Goal: Task Accomplishment & Management: Complete application form

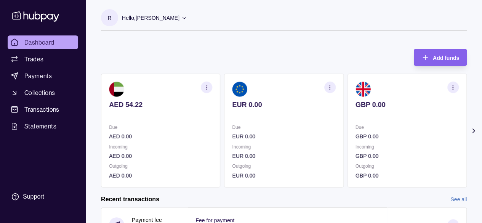
scroll to position [152, 0]
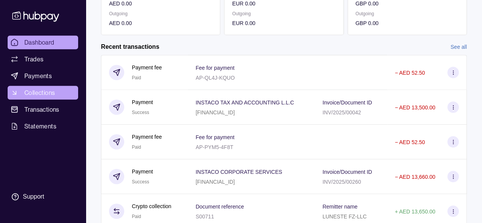
click at [42, 90] on span "Collections" at bounding box center [39, 92] width 30 height 9
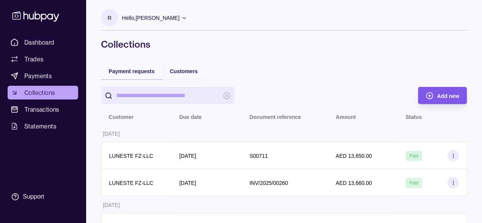
click at [432, 94] on icon "button" at bounding box center [429, 96] width 8 height 8
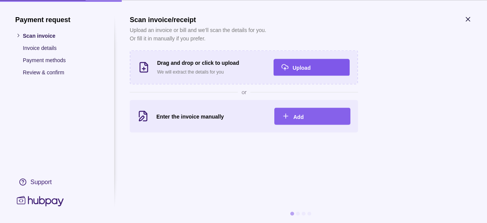
click at [297, 69] on span "Upload" at bounding box center [302, 67] width 18 height 6
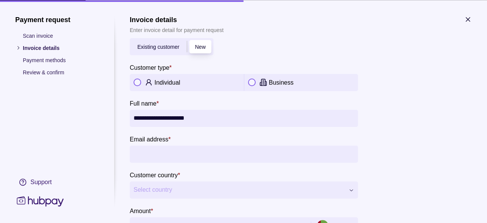
click at [253, 83] on button "button" at bounding box center [252, 82] width 8 height 8
click at [173, 152] on input "Email address *" at bounding box center [244, 153] width 221 height 17
paste input "**********"
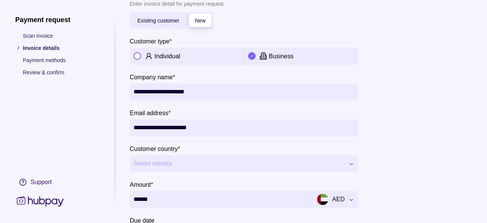
scroll to position [38, 0]
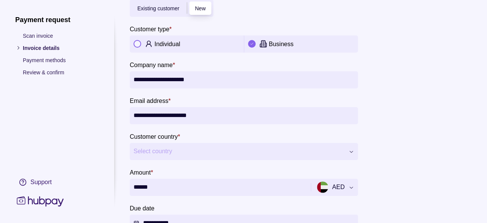
type input "**********"
click at [192, 152] on span "Select country" at bounding box center [239, 151] width 211 height 9
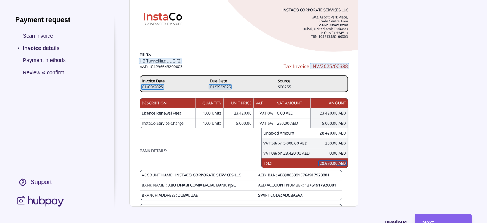
scroll to position [366, 0]
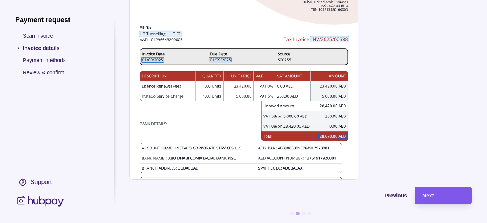
click at [439, 191] on div "Next" at bounding box center [444, 195] width 42 height 9
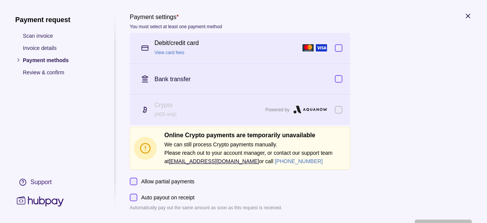
scroll to position [41, 0]
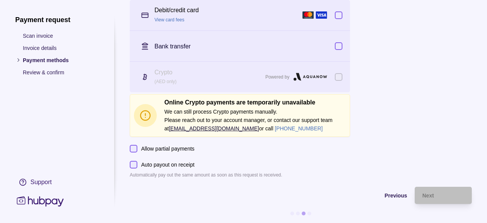
click at [168, 77] on p "(AED only)" at bounding box center [208, 81] width 107 height 8
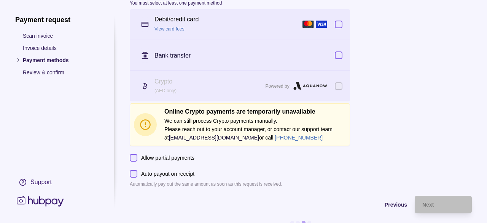
scroll to position [0, 0]
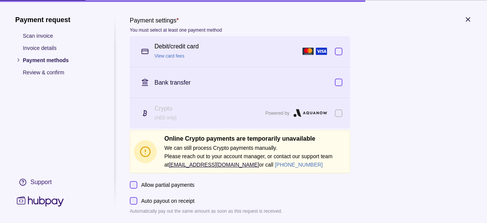
click at [468, 20] on icon "button" at bounding box center [468, 19] width 4 height 4
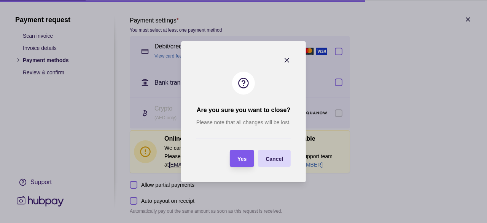
click at [248, 158] on section "Yes" at bounding box center [242, 158] width 24 height 17
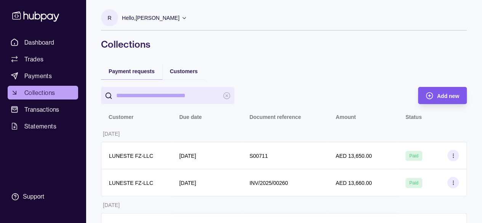
click at [442, 94] on span "Add new" at bounding box center [448, 96] width 22 height 6
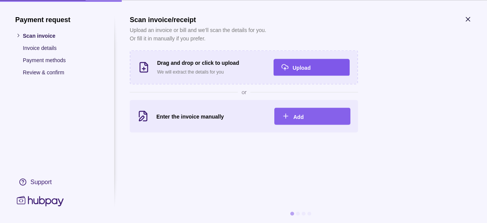
click at [308, 68] on span "Upload" at bounding box center [302, 67] width 18 height 6
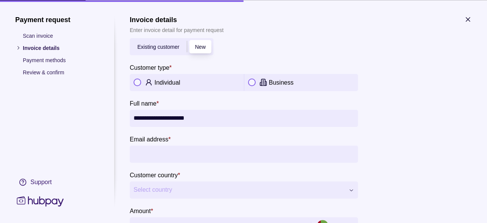
click at [253, 78] on div at bounding box center [252, 82] width 8 height 8
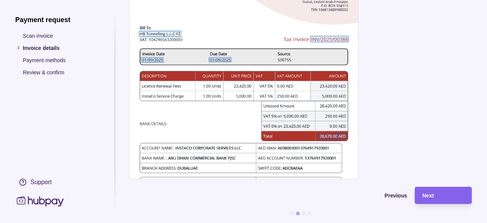
scroll to position [137, 0]
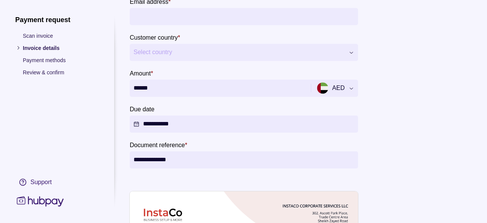
click at [219, 91] on input "******" at bounding box center [220, 88] width 172 height 17
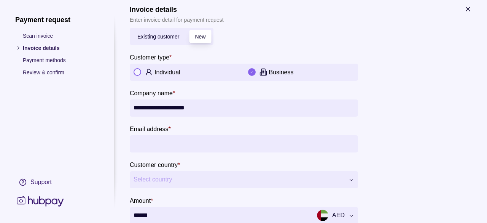
scroll to position [0, 0]
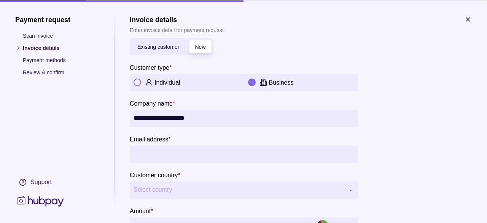
click at [157, 44] on span "Existing customer" at bounding box center [158, 47] width 42 height 6
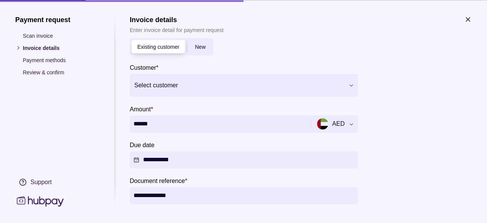
click at [44, 51] on p "Invoice details" at bounding box center [61, 47] width 76 height 8
click at [35, 19] on h1 "Payment request" at bounding box center [57, 19] width 84 height 8
click at [37, 41] on ul "Scan invoice Invoice details Payment methods Review & confirm" at bounding box center [57, 53] width 84 height 45
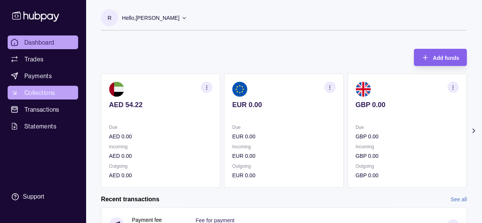
click at [60, 91] on link "Collections" at bounding box center [43, 93] width 70 height 14
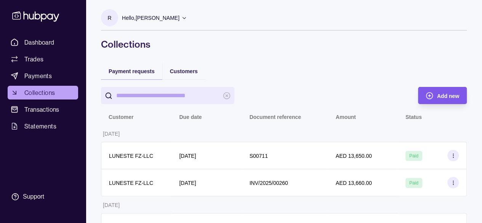
click at [433, 94] on div "Add new" at bounding box center [436, 95] width 45 height 17
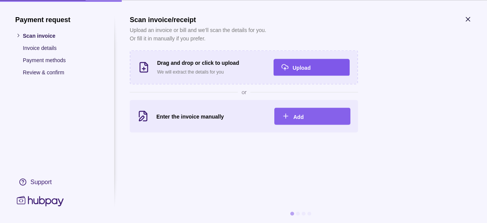
click at [294, 62] on div "Upload" at bounding box center [318, 66] width 50 height 9
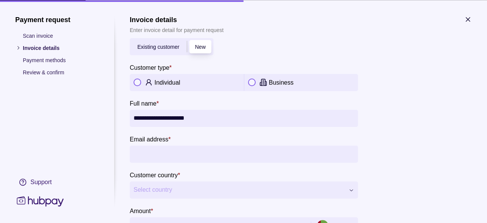
click at [251, 78] on button "button" at bounding box center [252, 82] width 8 height 8
click at [204, 45] on span "New" at bounding box center [200, 47] width 11 height 6
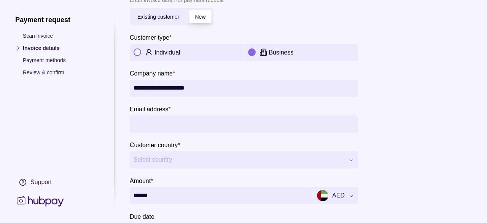
scroll to position [38, 0]
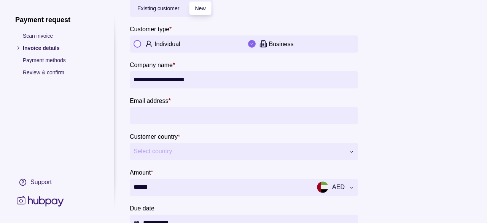
click at [197, 114] on input "Email address *" at bounding box center [244, 115] width 221 height 17
type input "**********"
click at [161, 144] on button "Select country" at bounding box center [244, 151] width 228 height 17
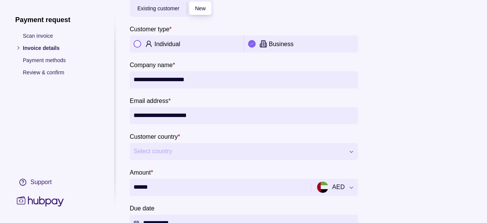
click at [161, 148] on span "Select country" at bounding box center [239, 151] width 211 height 9
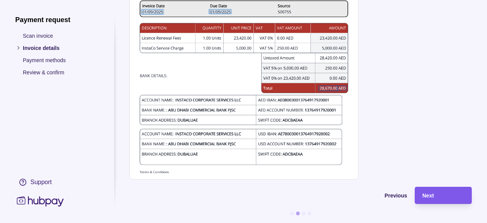
scroll to position [76, 0]
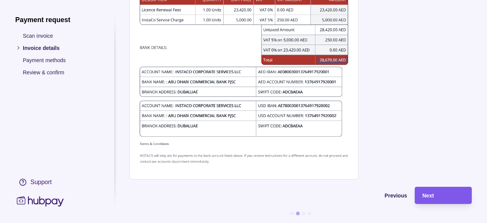
click at [445, 191] on div "Next" at bounding box center [444, 195] width 42 height 9
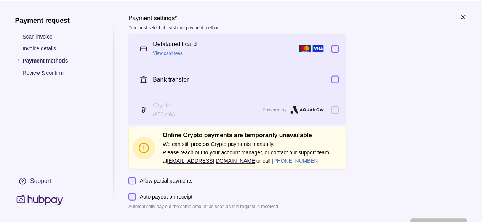
scroll to position [0, 0]
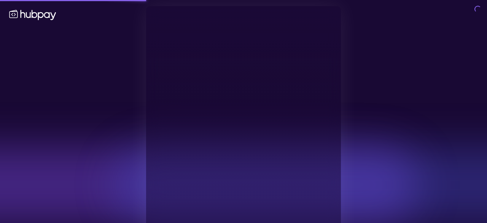
type input "**********"
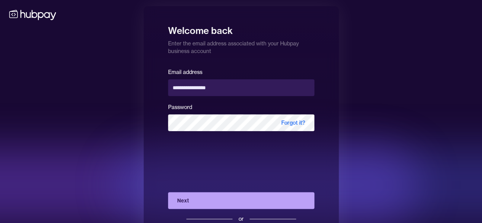
click at [244, 199] on button "Next" at bounding box center [241, 200] width 146 height 17
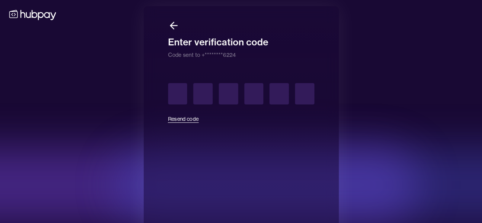
drag, startPoint x: 176, startPoint y: 92, endPoint x: 220, endPoint y: 94, distance: 44.6
click at [218, 96] on div at bounding box center [241, 93] width 146 height 21
click at [205, 96] on input "text" at bounding box center [202, 93] width 19 height 21
